Goal: Transaction & Acquisition: Purchase product/service

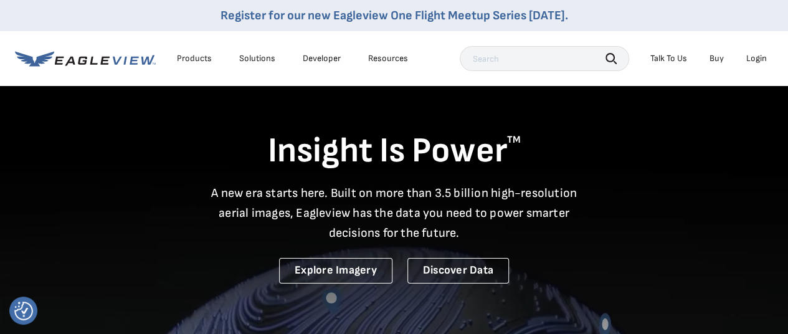
click at [760, 59] on div "Login" at bounding box center [757, 58] width 21 height 11
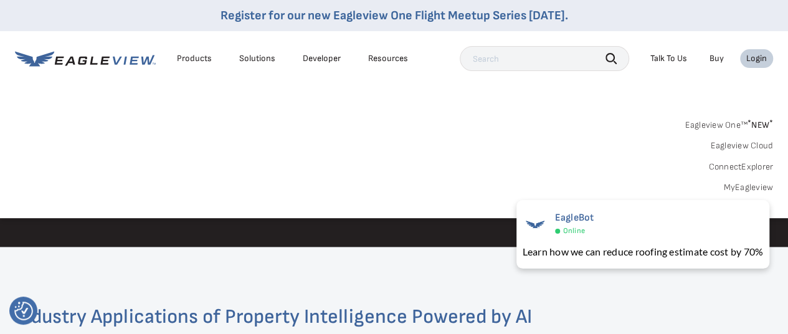
scroll to position [1558, 0]
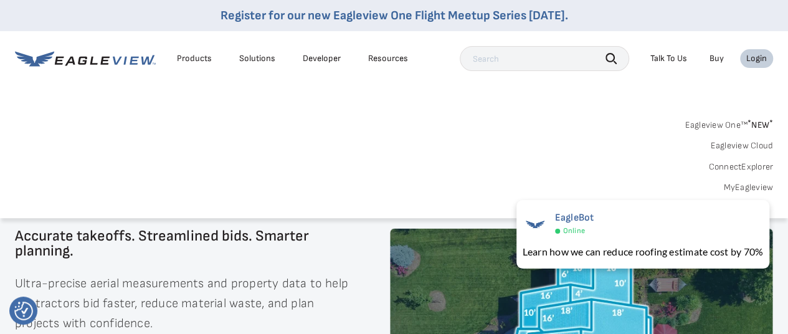
click at [568, 170] on div "Eagleview One™ * NEW * Eagleview Cloud ConnectExplorer MyEagleview" at bounding box center [394, 154] width 758 height 77
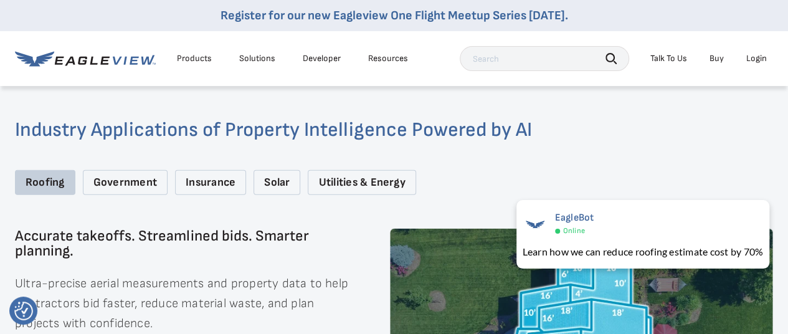
click at [44, 180] on div "Roofing" at bounding box center [45, 183] width 60 height 26
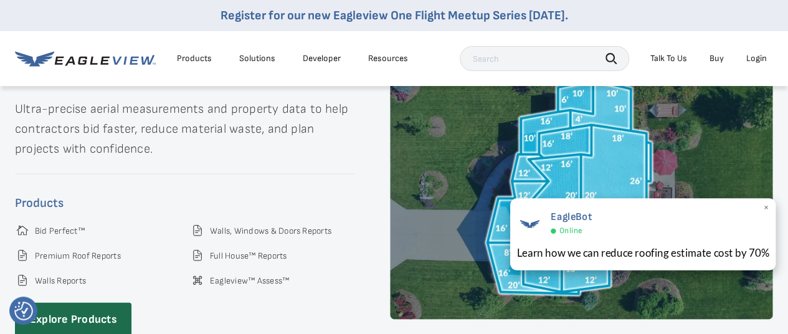
scroll to position [1807, 0]
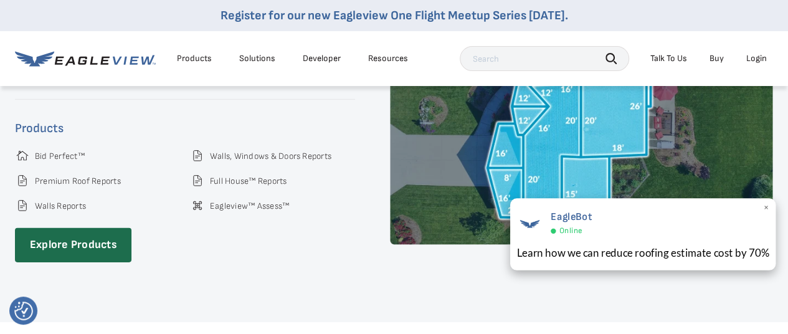
click at [765, 208] on span "×" at bounding box center [766, 208] width 7 height 13
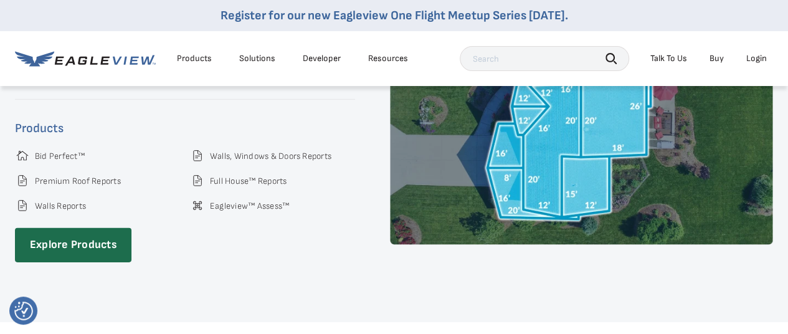
click at [763, 59] on div "Login" at bounding box center [757, 58] width 21 height 11
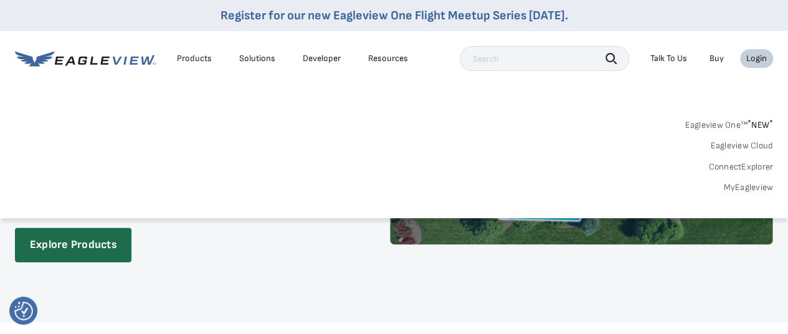
click at [734, 185] on link "MyEagleview" at bounding box center [749, 187] width 50 height 11
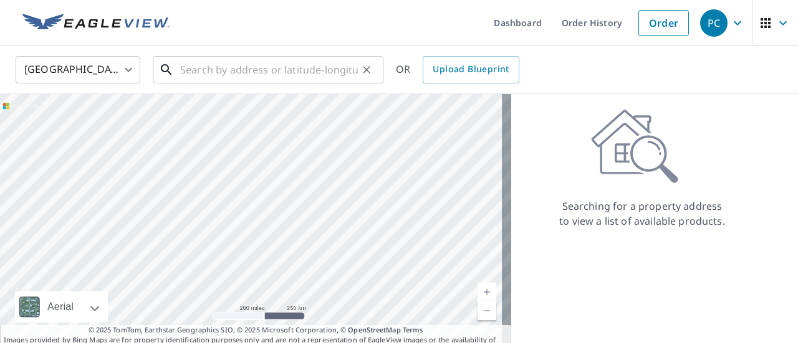
click at [232, 73] on input "text" at bounding box center [269, 69] width 178 height 35
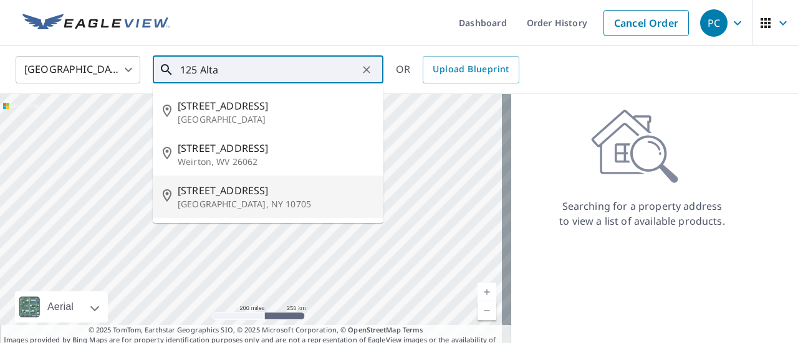
click at [199, 198] on p "Yonkers, NY 10705" at bounding box center [276, 204] width 196 height 12
type input "125 Alta Ave Yonkers, NY 10705"
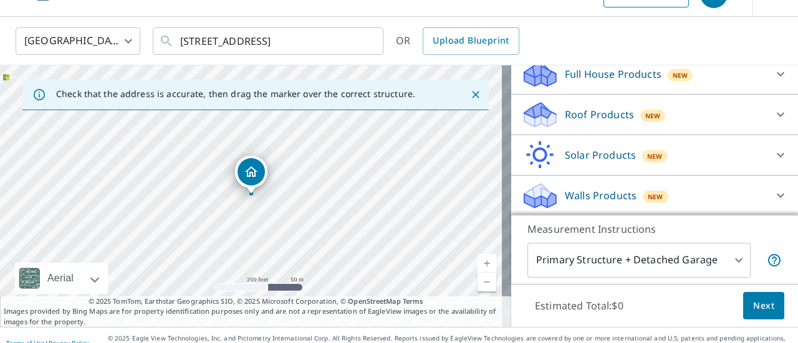
scroll to position [44, 0]
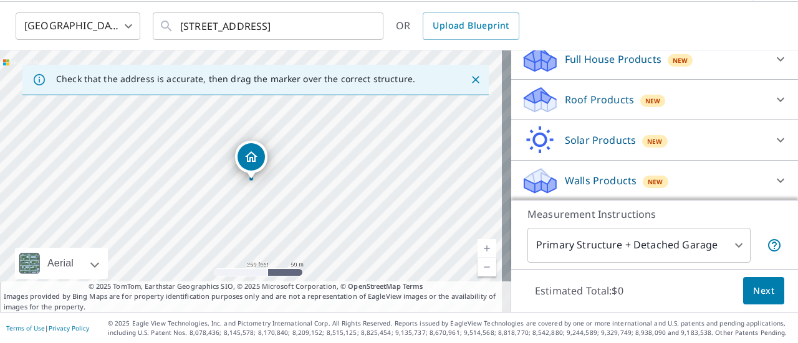
click at [753, 292] on span "Next" at bounding box center [763, 292] width 21 height 16
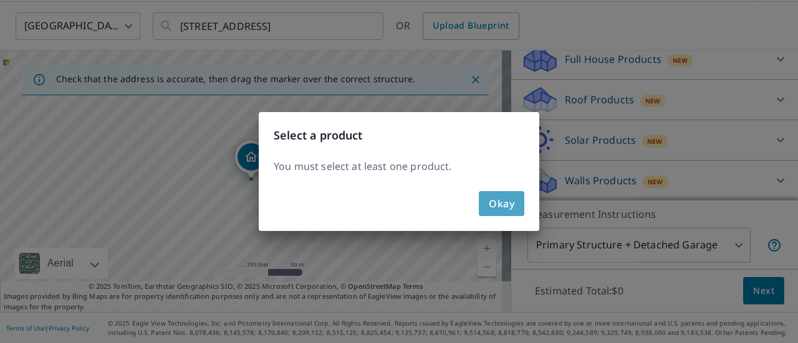
click at [504, 204] on span "Okay" at bounding box center [502, 203] width 26 height 17
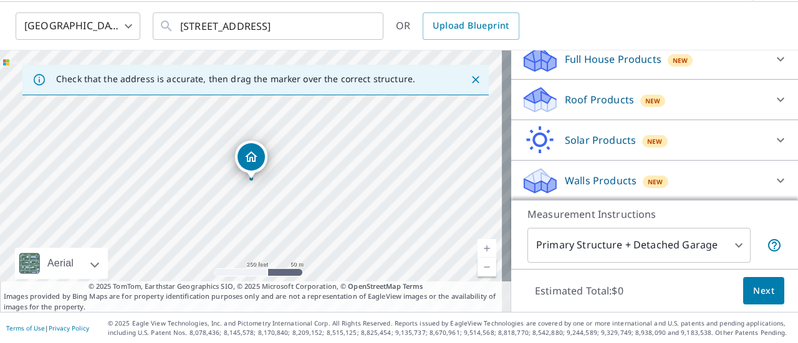
click at [683, 240] on body "PC PC Dashboard Order History Cancel Order PC United States US ​ 125 Alta Ave Y…" at bounding box center [399, 171] width 798 height 343
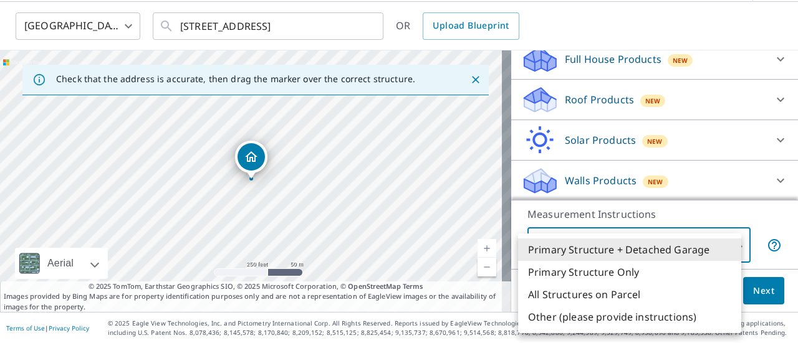
click at [676, 246] on li "Primary Structure + Detached Garage" at bounding box center [629, 250] width 223 height 22
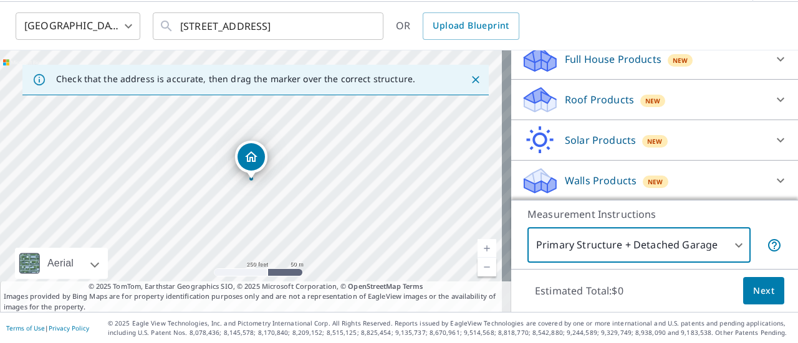
click at [667, 102] on div "Roof Products New" at bounding box center [643, 99] width 244 height 29
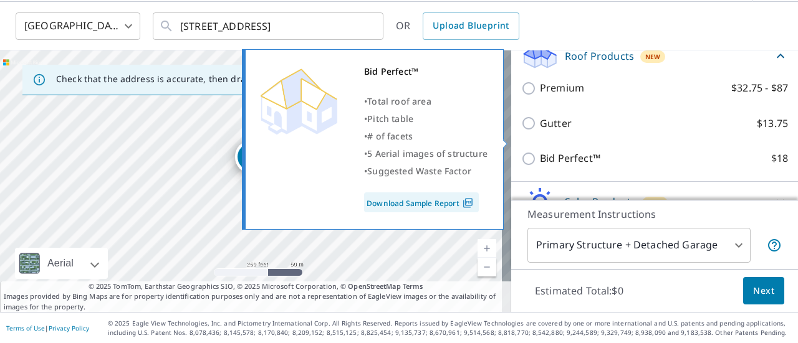
scroll to position [203, 0]
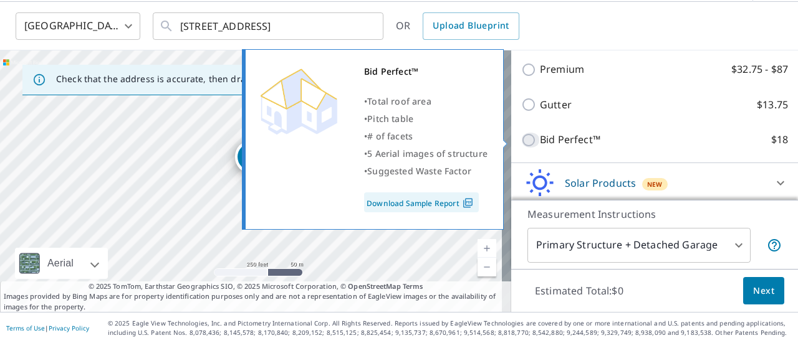
click at [521, 142] on input "Bid Perfect™ $18" at bounding box center [530, 140] width 19 height 15
checkbox input "true"
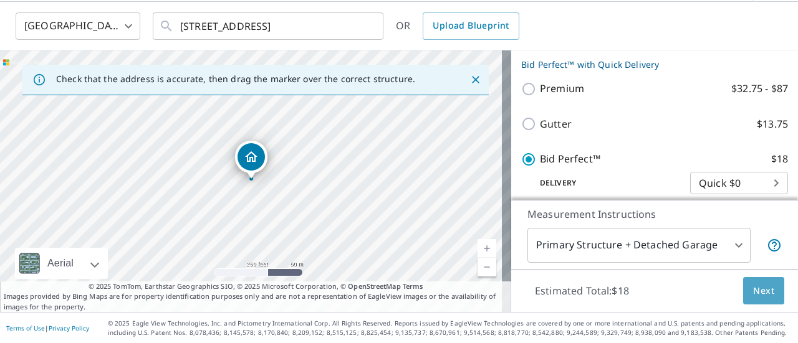
click at [753, 295] on span "Next" at bounding box center [763, 292] width 21 height 16
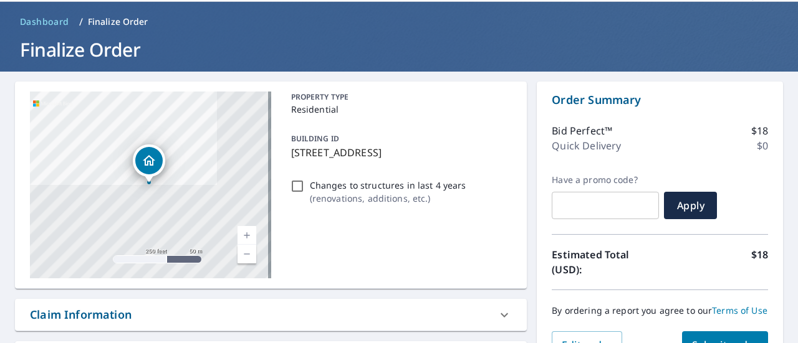
click at [291, 188] on input "Changes to structures in last 4 years ( renovations, additions, etc. )" at bounding box center [297, 186] width 15 height 15
checkbox input "true"
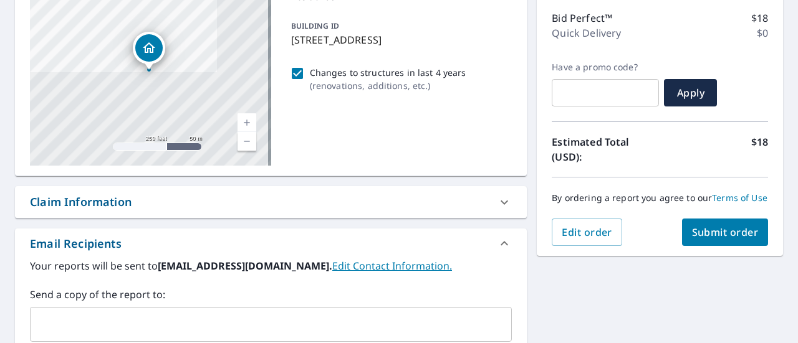
scroll to position [168, 0]
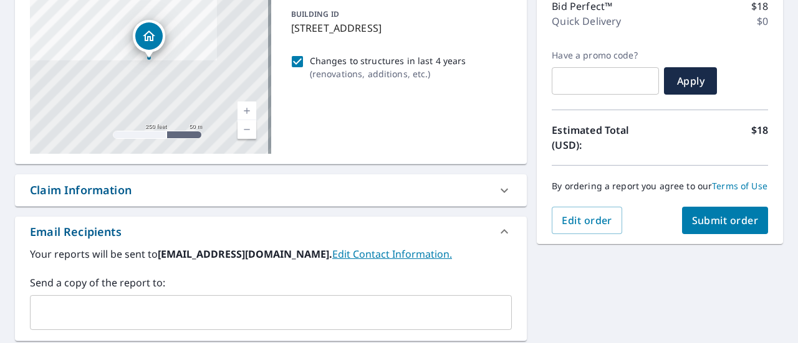
click at [717, 227] on span "Submit order" at bounding box center [725, 221] width 67 height 14
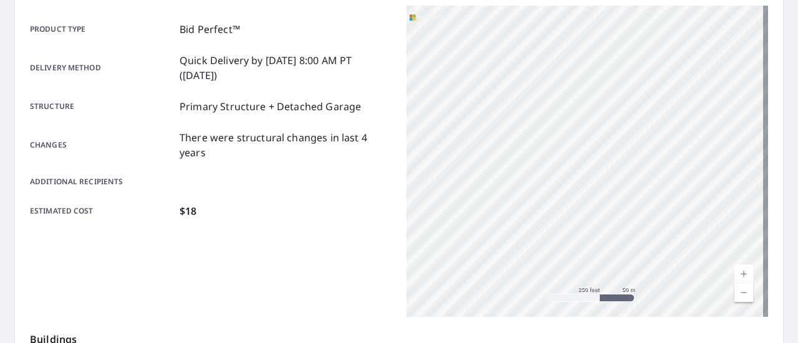
drag, startPoint x: 651, startPoint y: 234, endPoint x: 433, endPoint y: 229, distance: 217.5
click at [433, 229] on div "125 Alta Ave Yonkers, NY 10705" at bounding box center [586, 162] width 361 height 312
drag, startPoint x: 637, startPoint y: 226, endPoint x: 451, endPoint y: 216, distance: 186.0
click at [451, 216] on div "125 Alta Ave Yonkers, NY 10705" at bounding box center [586, 162] width 361 height 312
drag, startPoint x: 611, startPoint y: 130, endPoint x: 500, endPoint y: 217, distance: 142.0
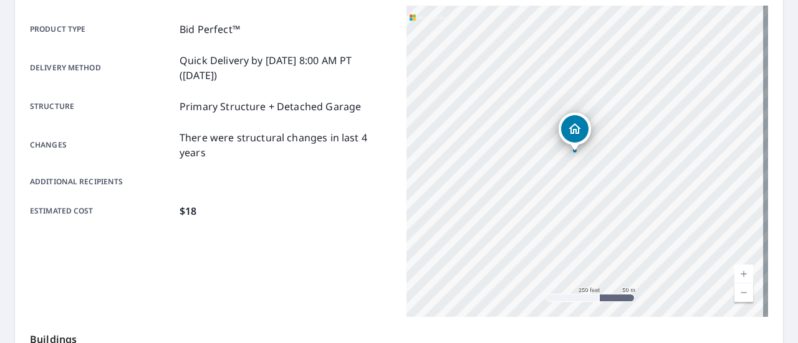
click at [500, 217] on div "125 Alta Ave Yonkers, NY 10705" at bounding box center [586, 162] width 361 height 312
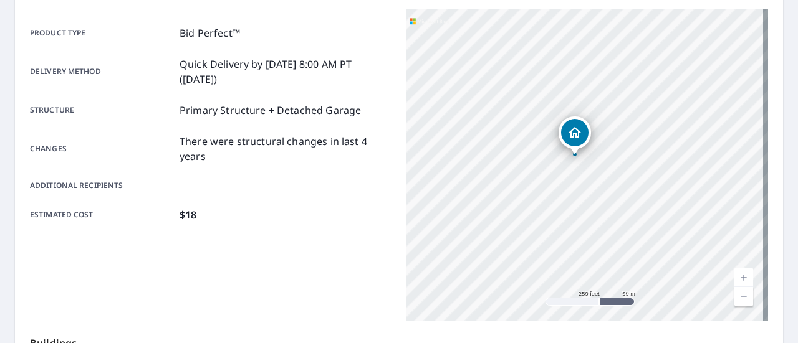
scroll to position [106, 0]
